Goal: Find specific page/section: Find specific page/section

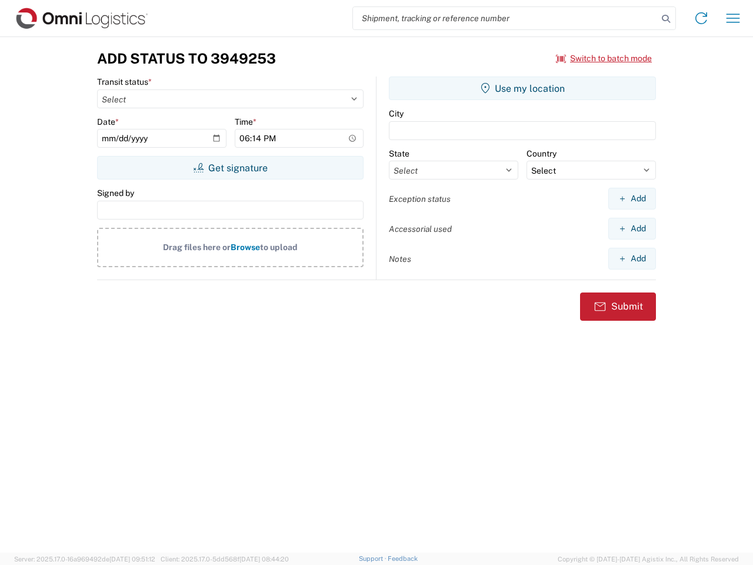
click at [505, 18] on input "search" at bounding box center [505, 18] width 305 height 22
click at [666, 19] on icon at bounding box center [666, 19] width 16 height 16
click at [701, 18] on icon at bounding box center [701, 18] width 19 height 19
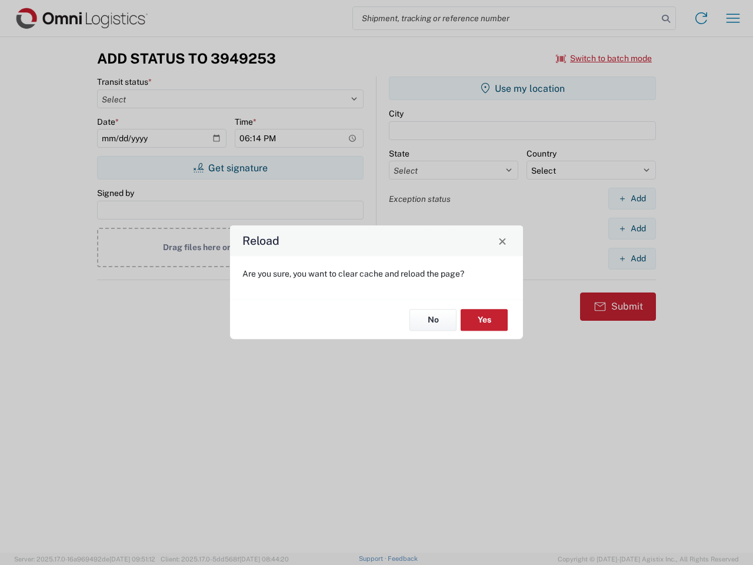
click at [604, 58] on div "Reload Are you sure, you want to clear cache and reload the page? No Yes" at bounding box center [376, 282] width 753 height 565
click at [230, 168] on div "Reload Are you sure, you want to clear cache and reload the page? No Yes" at bounding box center [376, 282] width 753 height 565
click at [522, 88] on div "Reload Are you sure, you want to clear cache and reload the page? No Yes" at bounding box center [376, 282] width 753 height 565
click at [632, 198] on div "Reload Are you sure, you want to clear cache and reload the page? No Yes" at bounding box center [376, 282] width 753 height 565
click at [632, 228] on div "Reload Are you sure, you want to clear cache and reload the page? No Yes" at bounding box center [376, 282] width 753 height 565
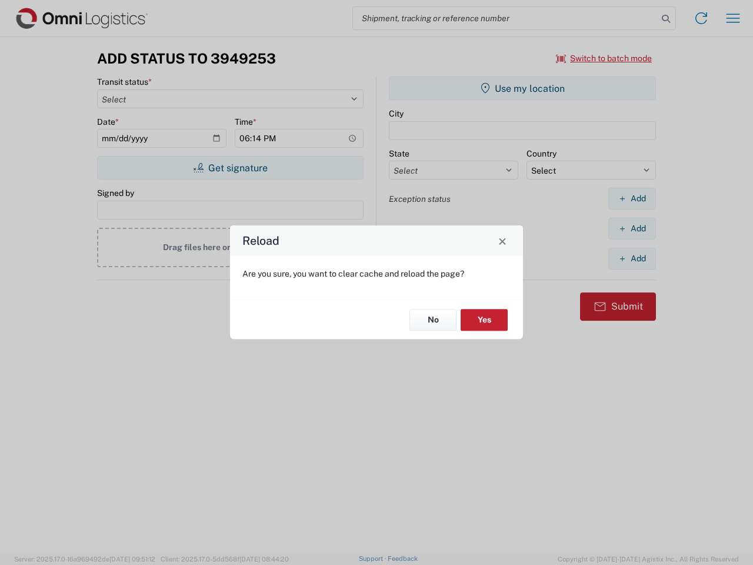
click at [632, 258] on div "Reload Are you sure, you want to clear cache and reload the page? No Yes" at bounding box center [376, 282] width 753 height 565
